Goal: Information Seeking & Learning: Learn about a topic

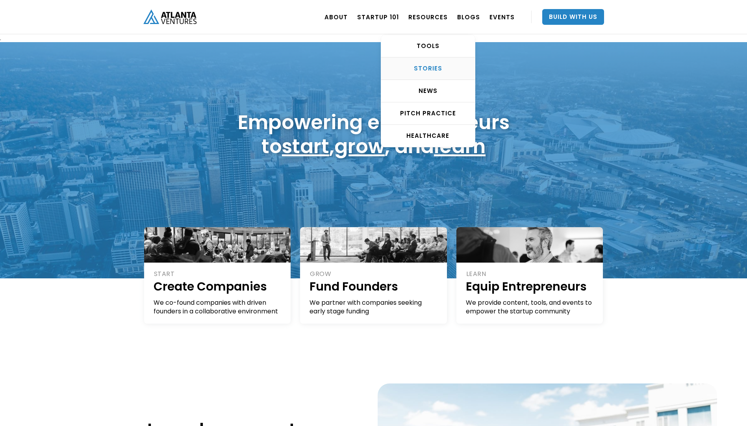
click at [437, 70] on div "STORIES" at bounding box center [428, 69] width 94 height 8
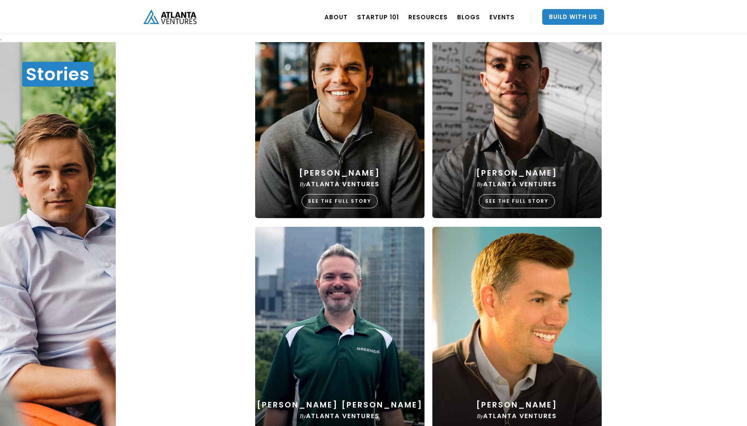
scroll to position [354, 0]
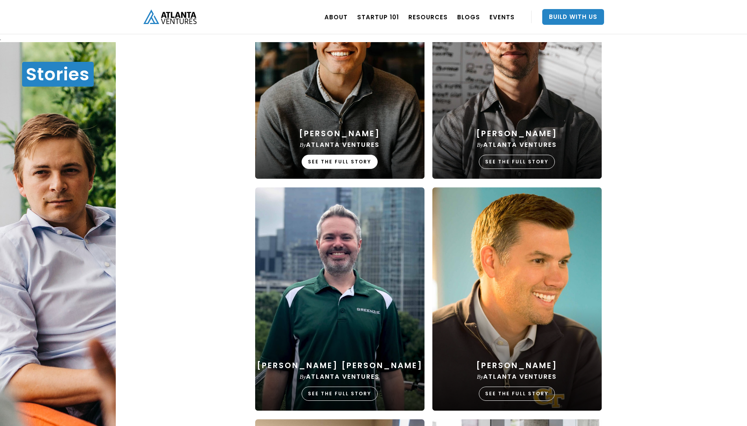
click at [336, 161] on div "SEE THE FULL STORY" at bounding box center [340, 162] width 76 height 14
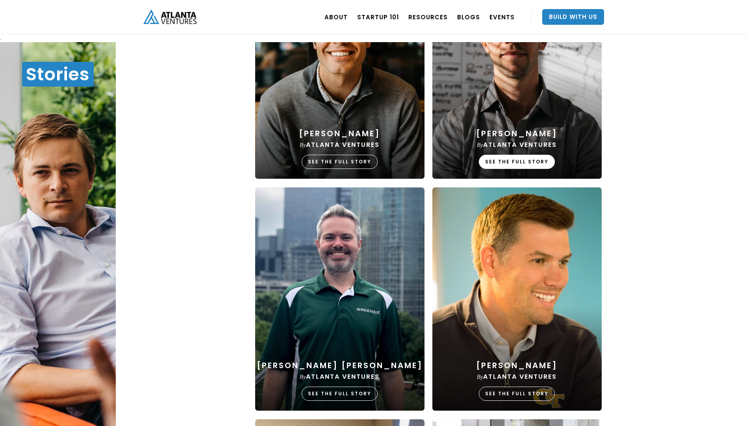
click at [505, 162] on div "SEE THE FULL STORY" at bounding box center [517, 162] width 76 height 14
